Goal: Use online tool/utility: Utilize a website feature to perform a specific function

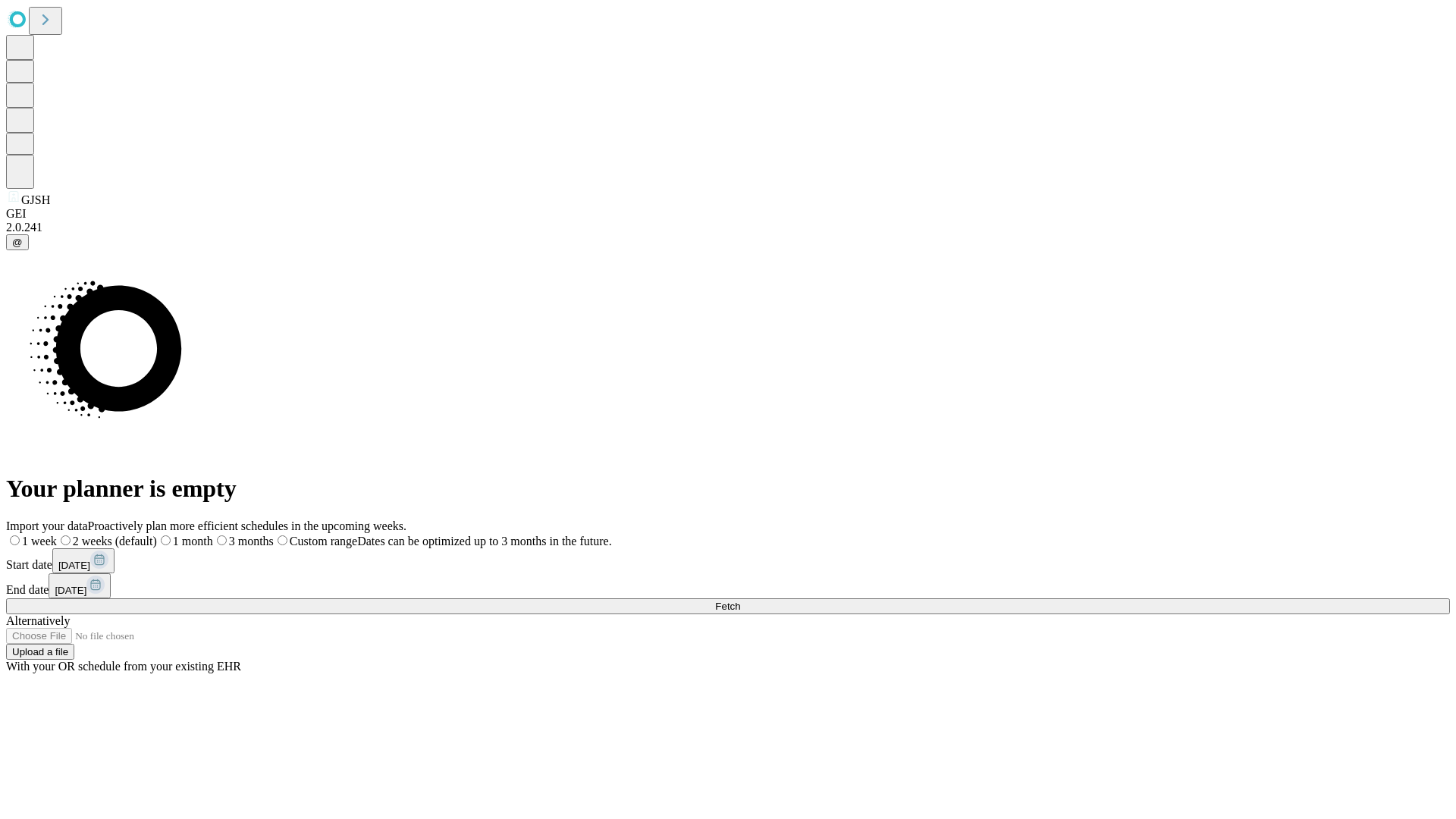
click at [740, 601] on span "Fetch" at bounding box center [728, 607] width 25 height 12
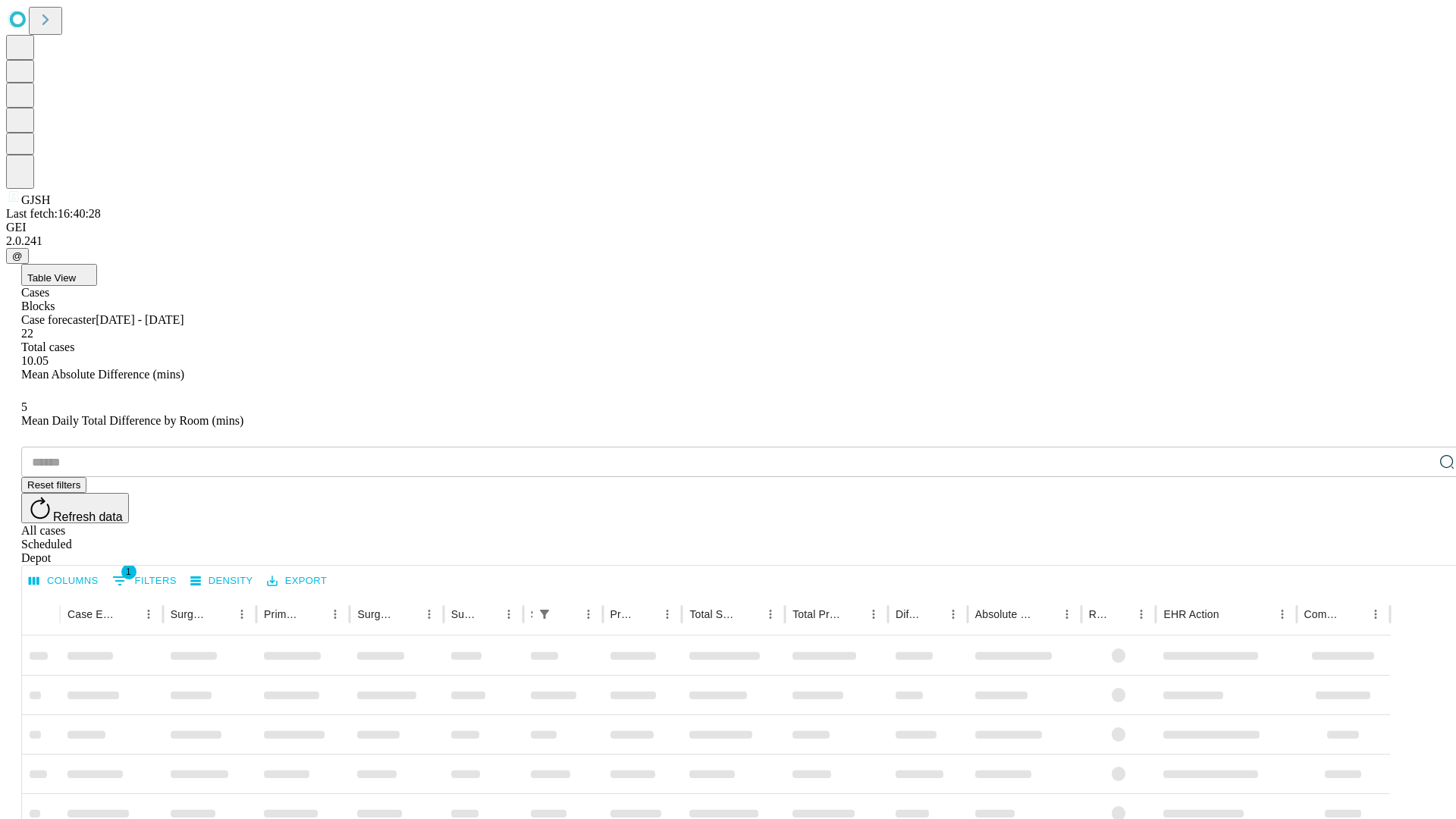
click at [76, 272] on span "Table View" at bounding box center [52, 278] width 48 height 12
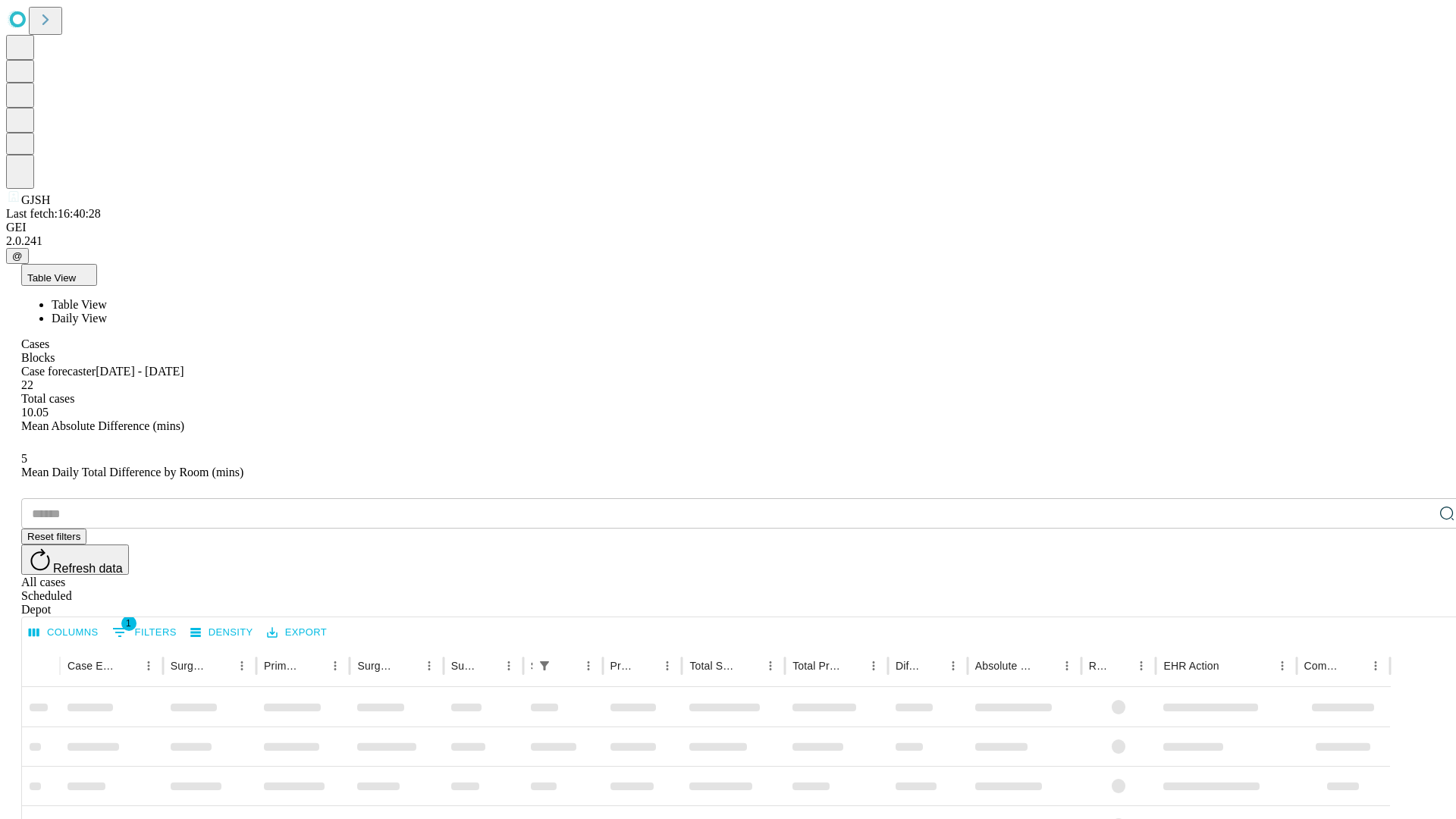
click at [107, 312] on span "Daily View" at bounding box center [79, 317] width 55 height 12
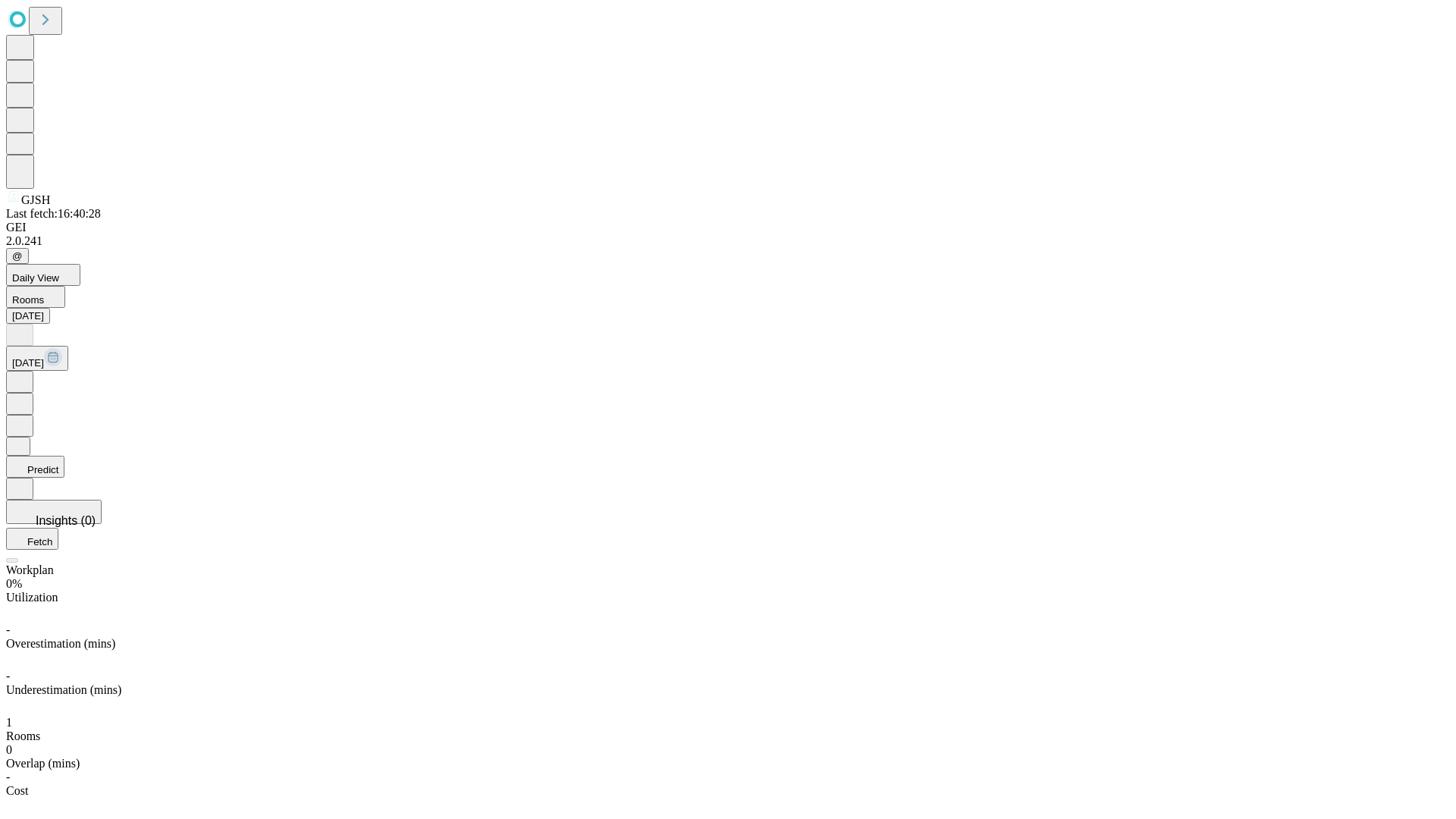
click at [64, 456] on button "Predict" at bounding box center [35, 467] width 58 height 22
